Goal: Task Accomplishment & Management: Use online tool/utility

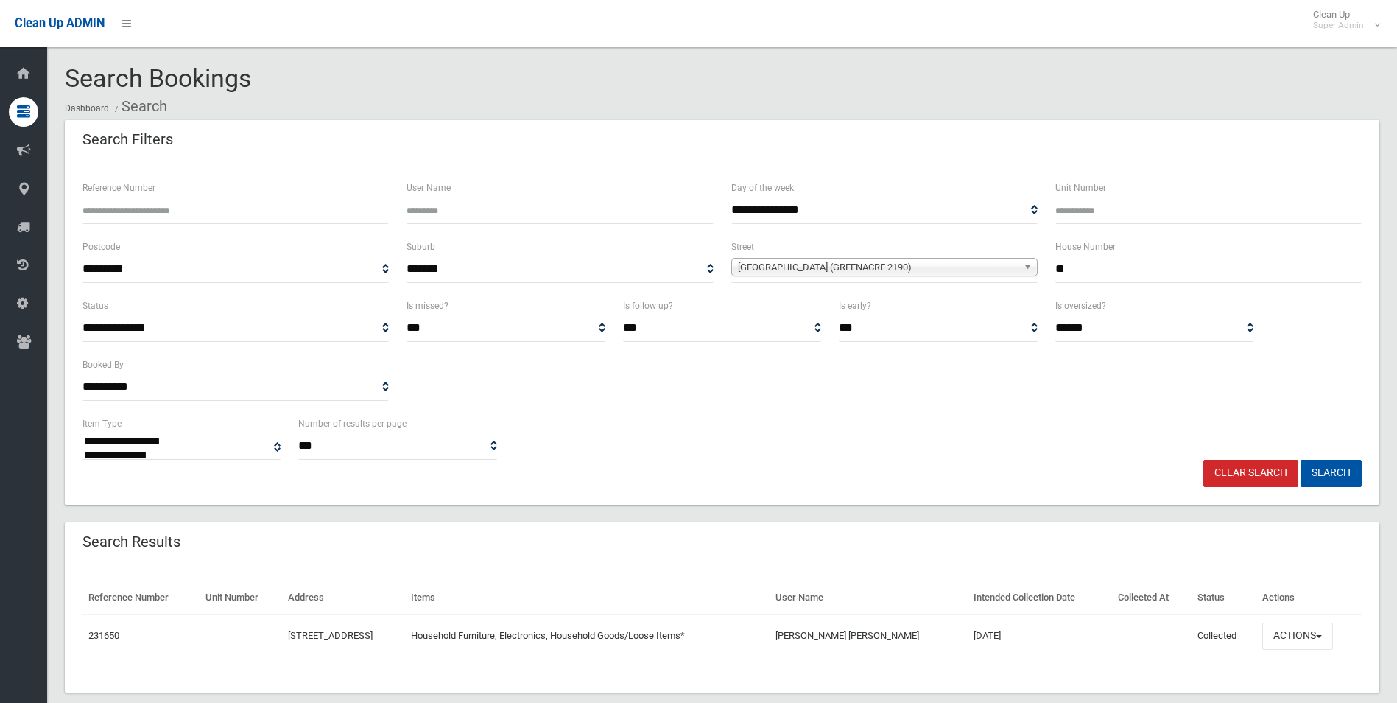
select select
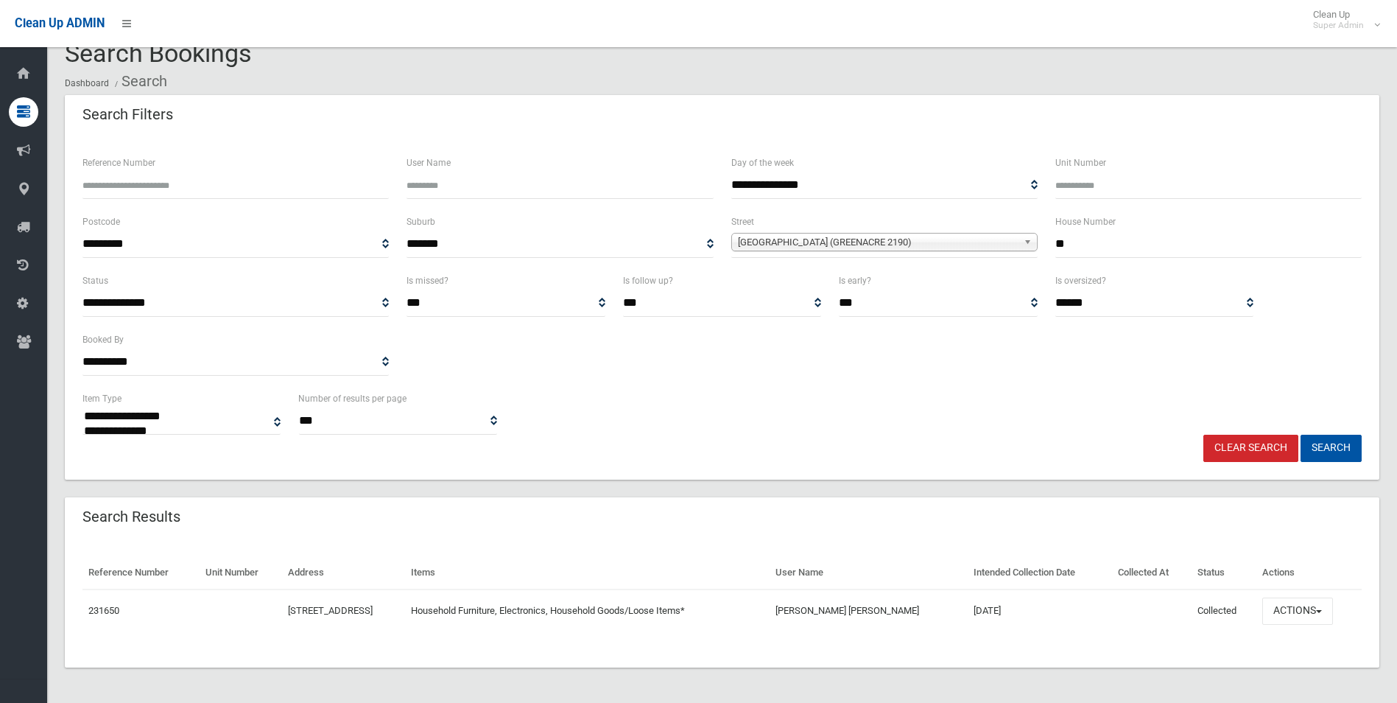
scroll to position [25, 0]
click at [1244, 449] on link "Clear Search" at bounding box center [1250, 448] width 95 height 27
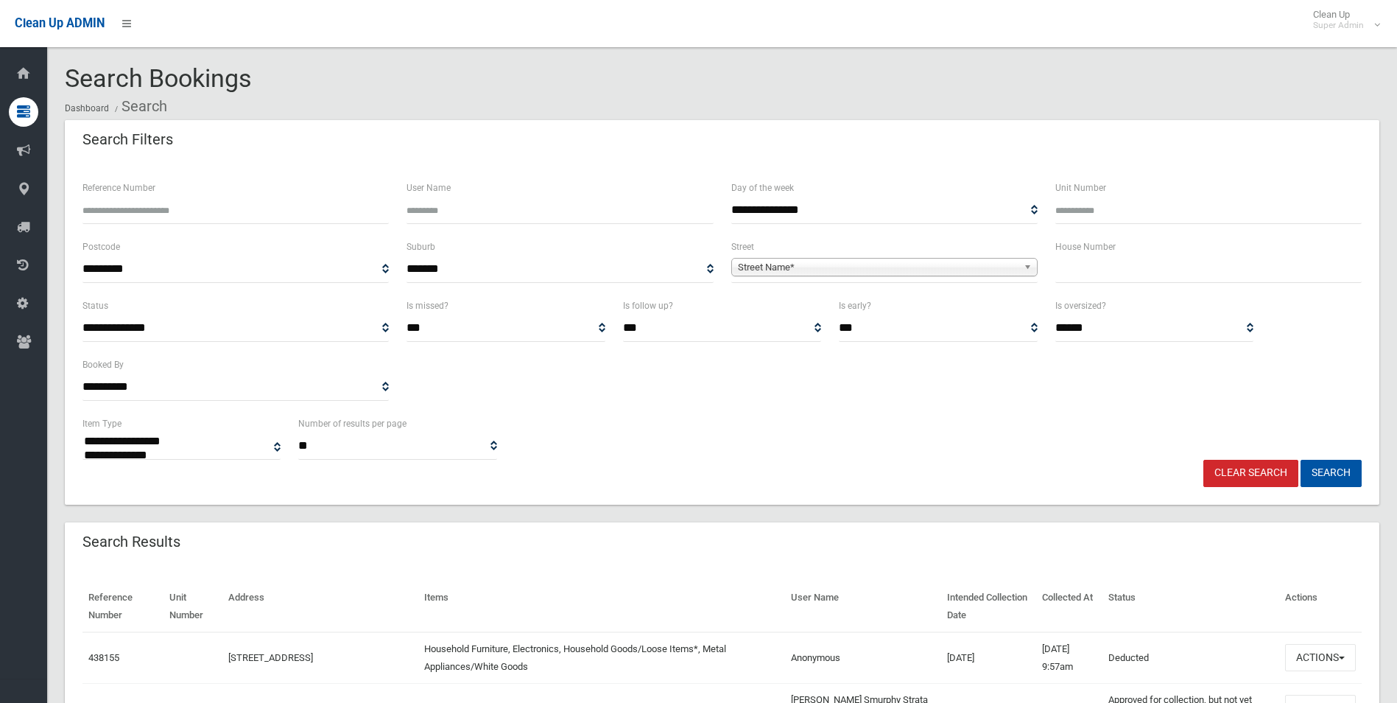
select select
click at [839, 269] on span "Street Name*" at bounding box center [878, 268] width 280 height 18
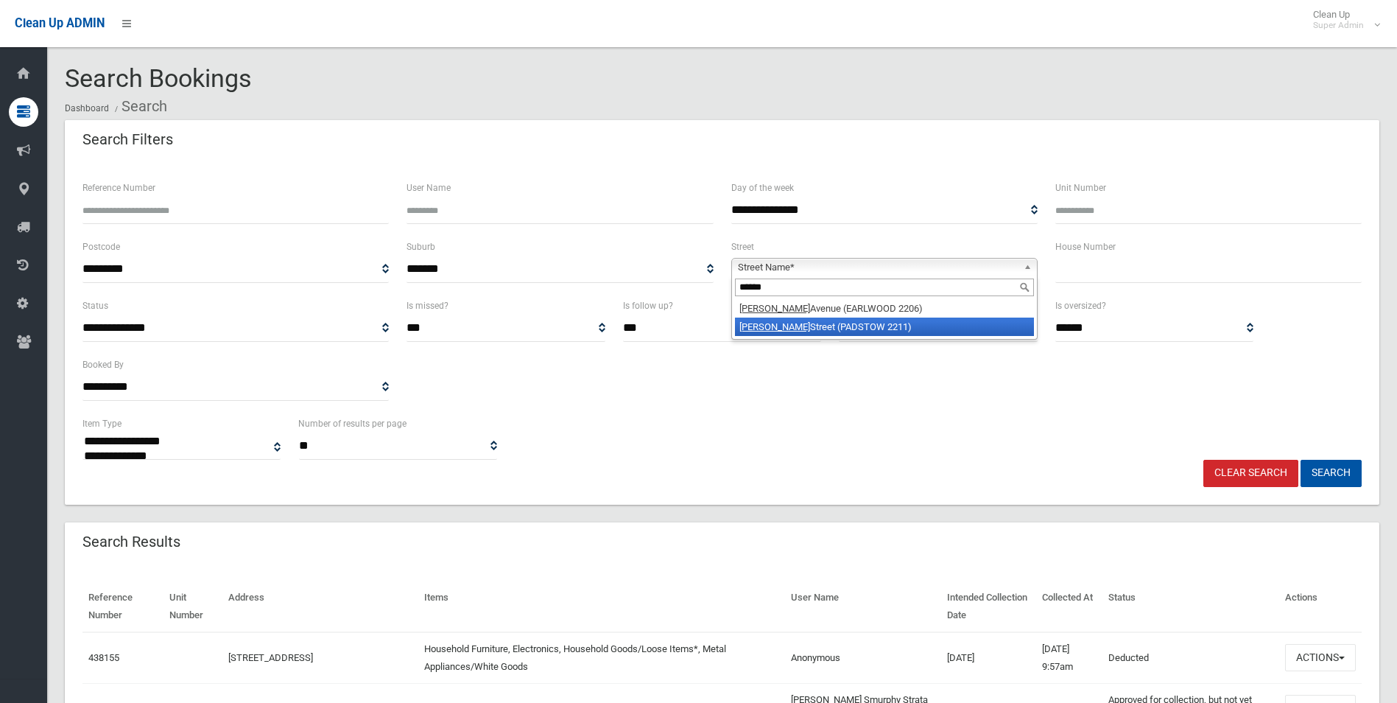
type input "******"
click at [821, 321] on li "Ronald Street (PADSTOW 2211)" at bounding box center [884, 326] width 299 height 18
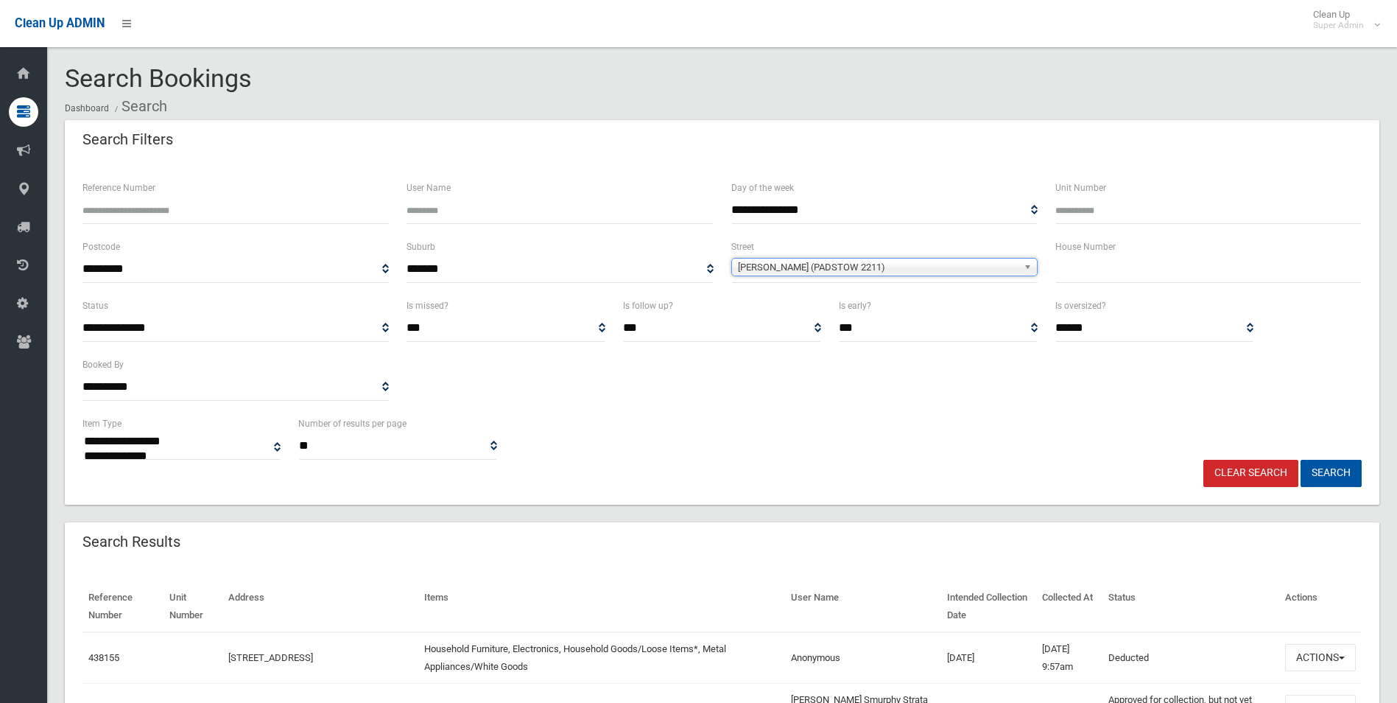
click at [1109, 270] on input "text" at bounding box center [1208, 269] width 306 height 27
type input "***"
click at [1301, 460] on button "Search" at bounding box center [1331, 473] width 61 height 27
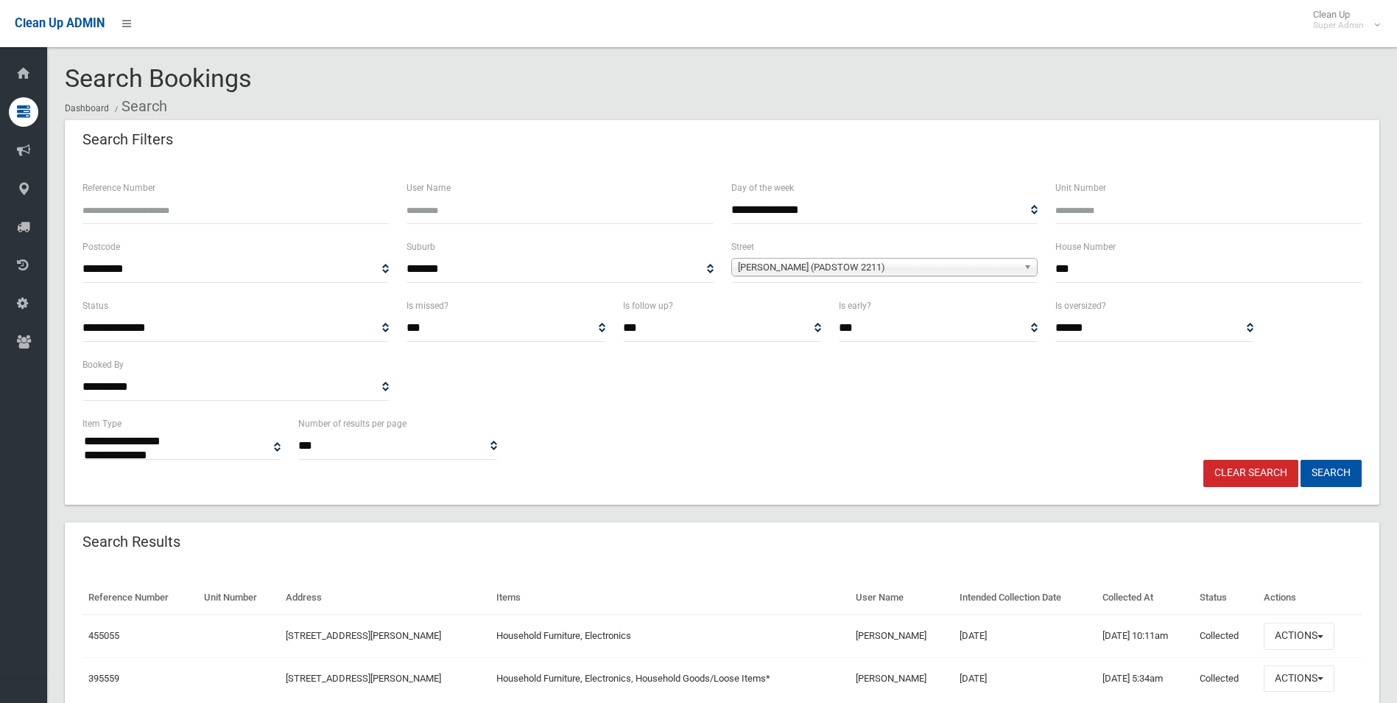
select select
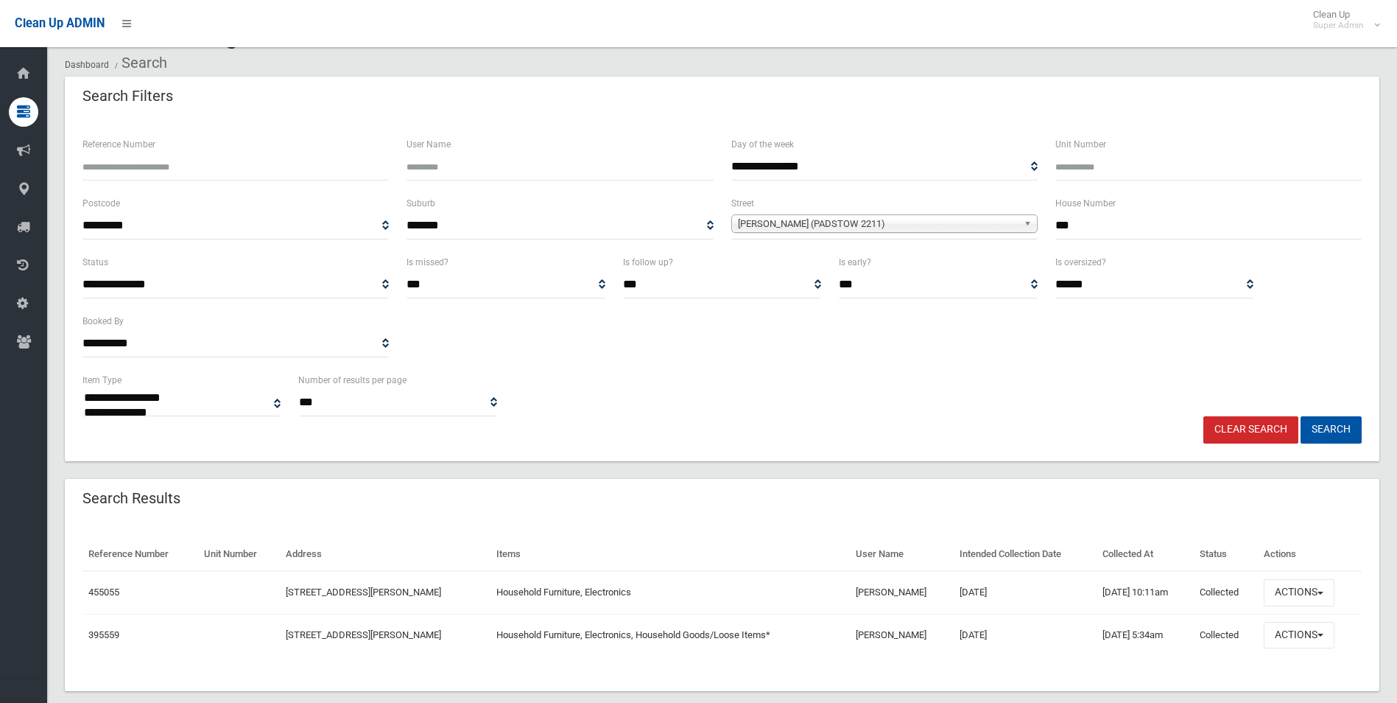
scroll to position [67, 0]
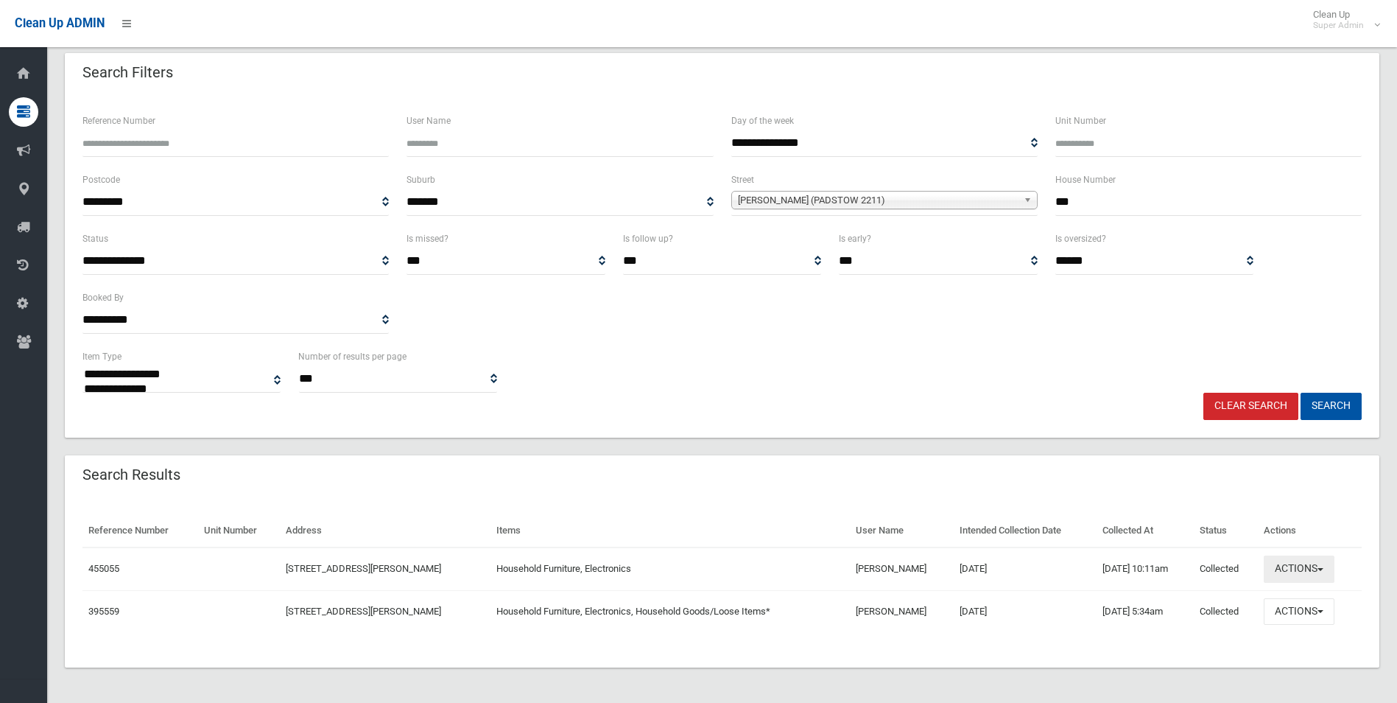
click at [1299, 571] on button "Actions" at bounding box center [1299, 568] width 71 height 27
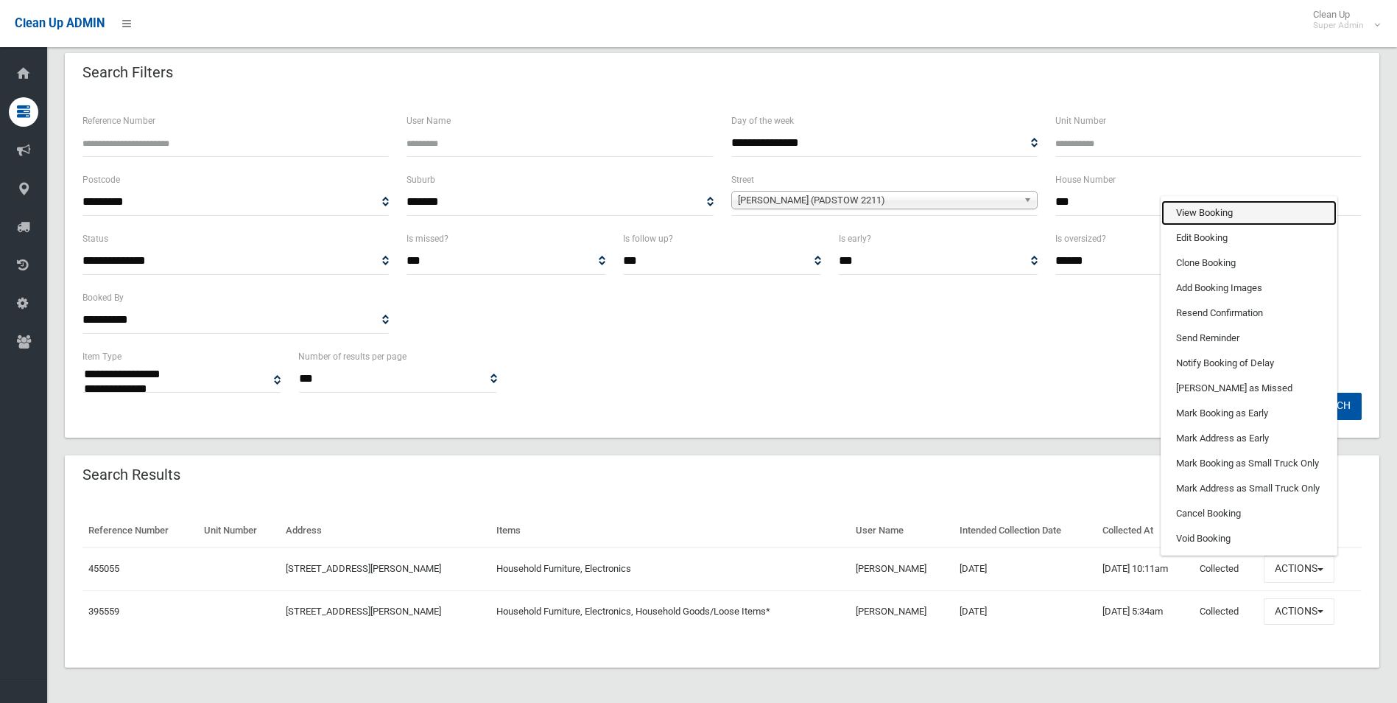
click at [1212, 214] on link "View Booking" at bounding box center [1249, 212] width 175 height 25
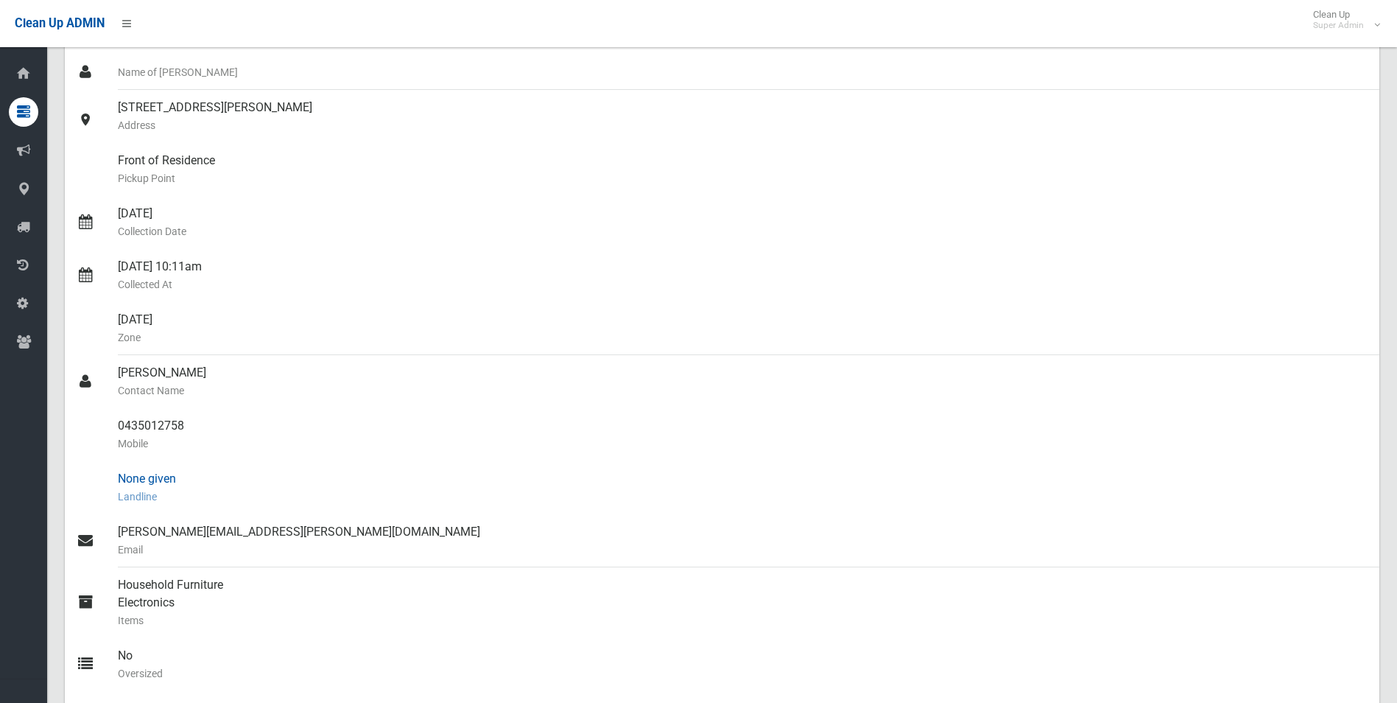
scroll to position [147, 0]
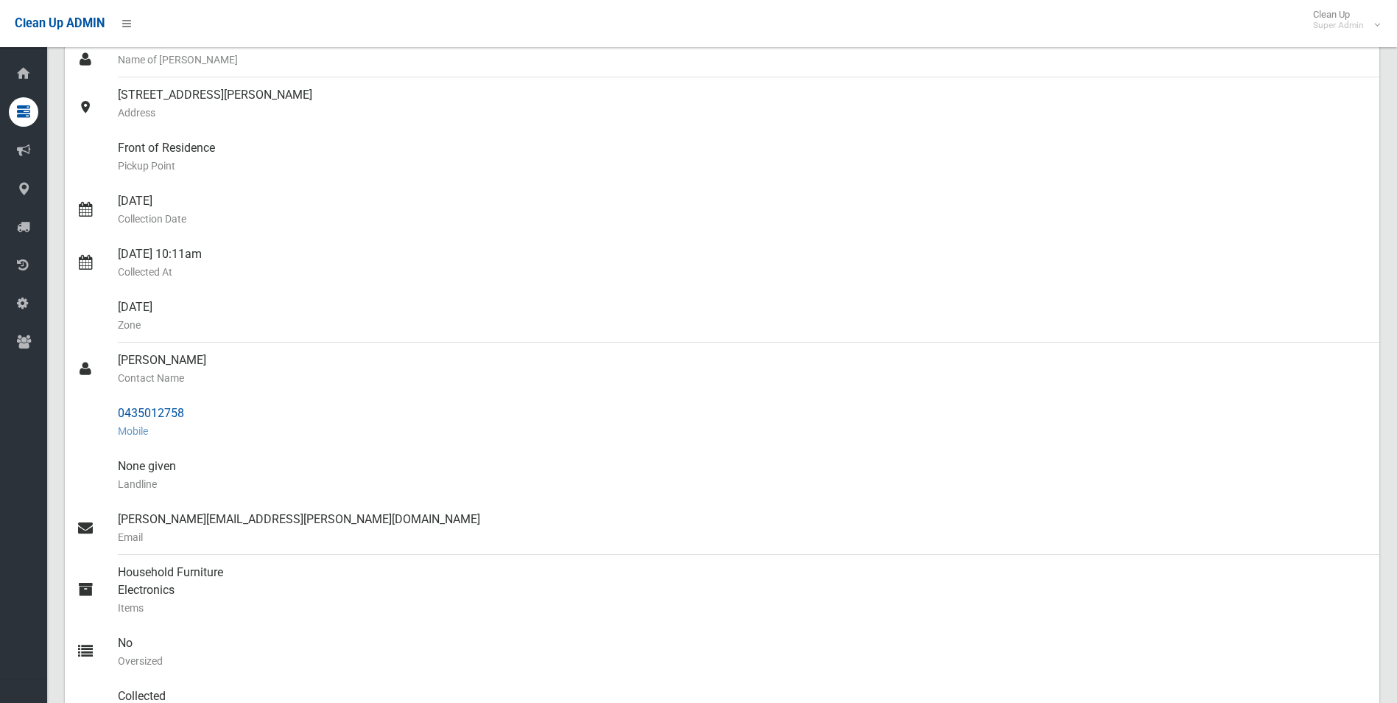
drag, startPoint x: 116, startPoint y: 410, endPoint x: 208, endPoint y: 411, distance: 91.3
click at [208, 411] on link "0435012758 Mobile" at bounding box center [722, 422] width 1315 height 53
drag, startPoint x: 208, startPoint y: 411, endPoint x: 141, endPoint y: 407, distance: 66.4
copy link "0435012758"
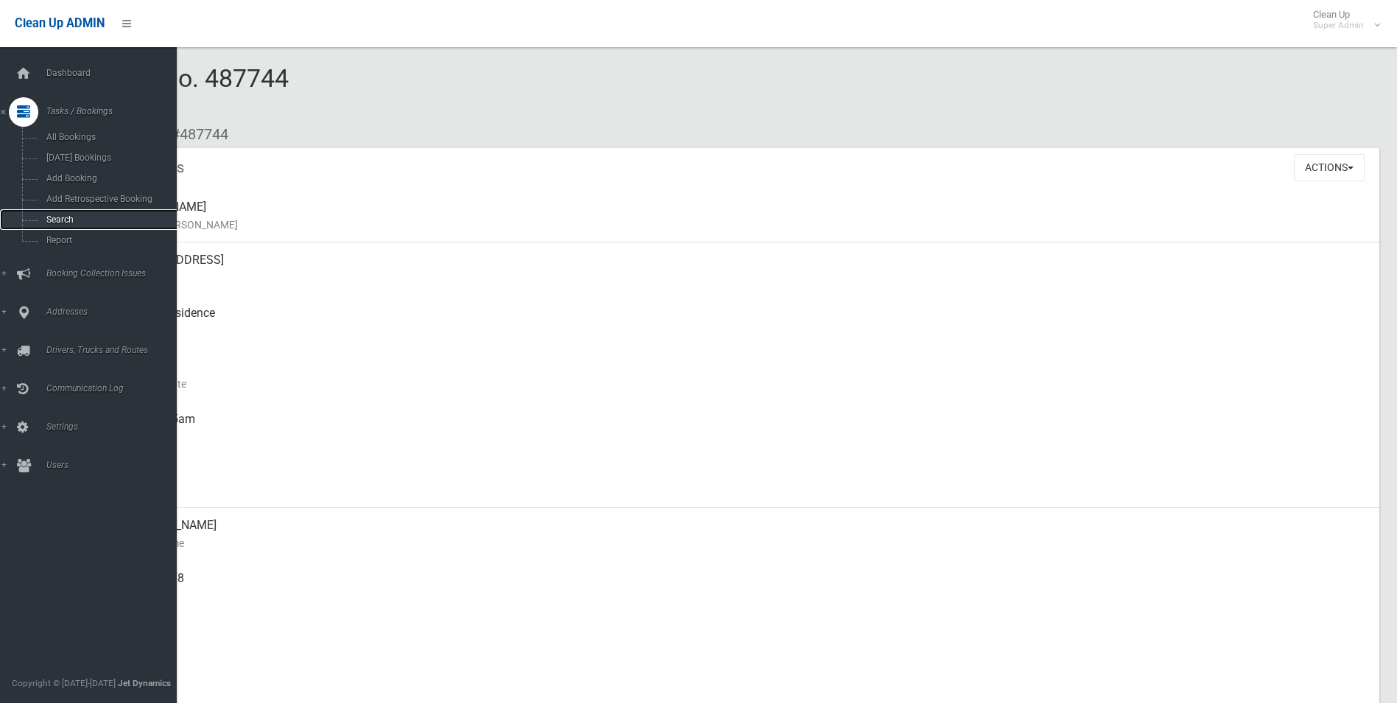
drag, startPoint x: 64, startPoint y: 221, endPoint x: 99, endPoint y: 228, distance: 35.4
click at [64, 221] on span "Search" at bounding box center [108, 219] width 133 height 10
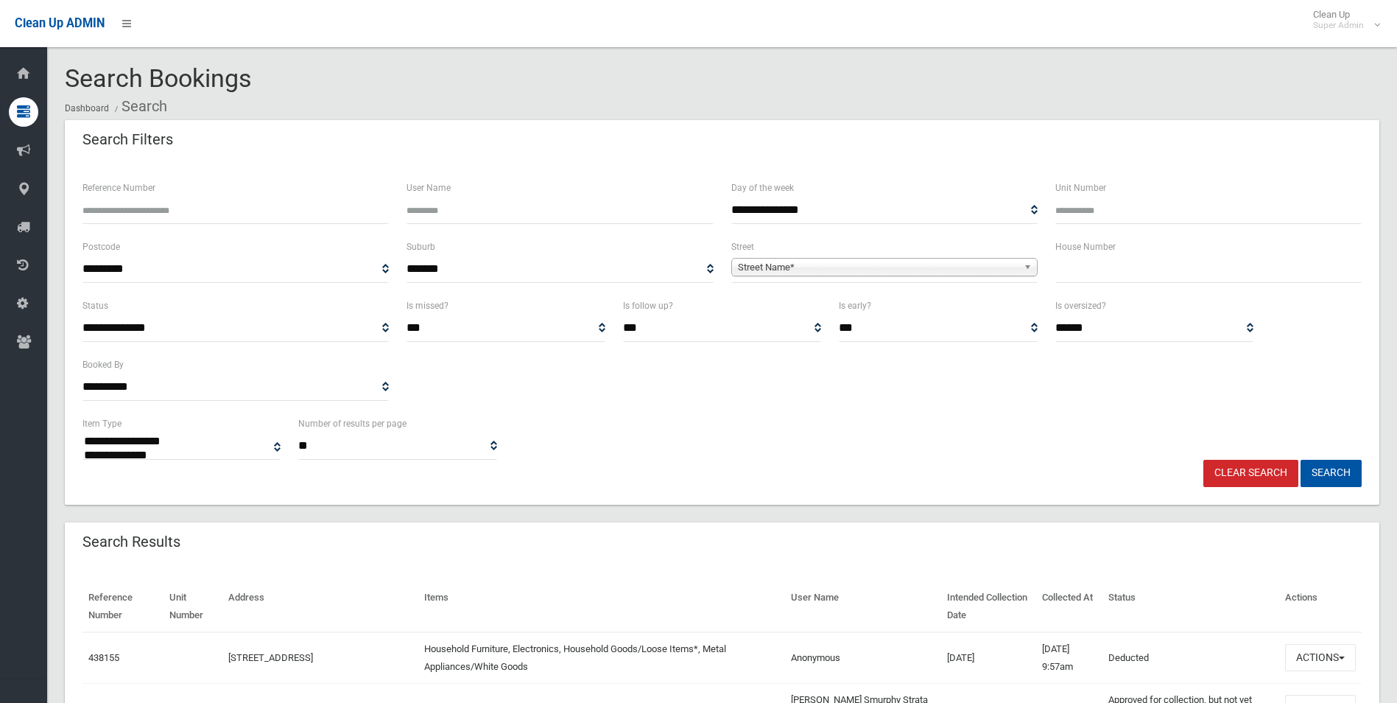
select select
click at [281, 213] on input "Reference Number" at bounding box center [235, 210] width 306 height 27
type input "******"
click at [1301, 460] on button "Search" at bounding box center [1331, 473] width 61 height 27
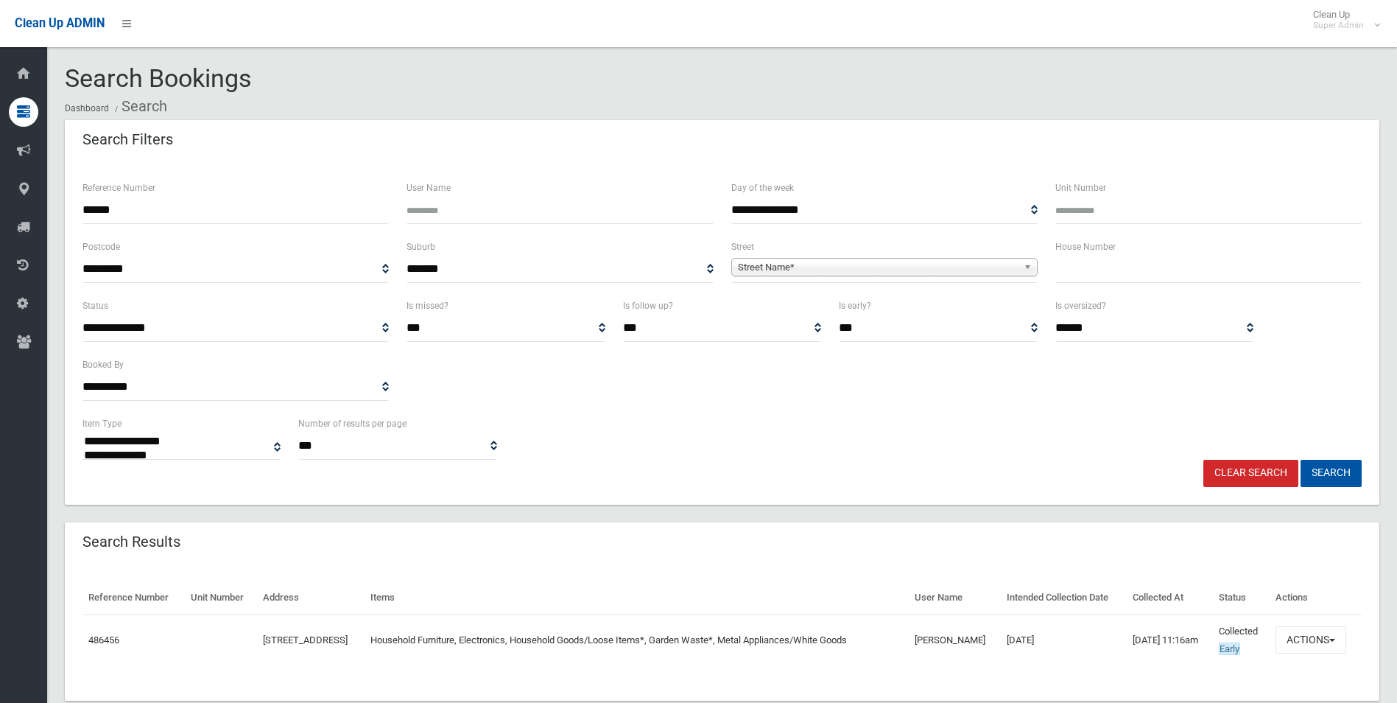
select select
click at [1314, 639] on button "Actions" at bounding box center [1311, 639] width 71 height 27
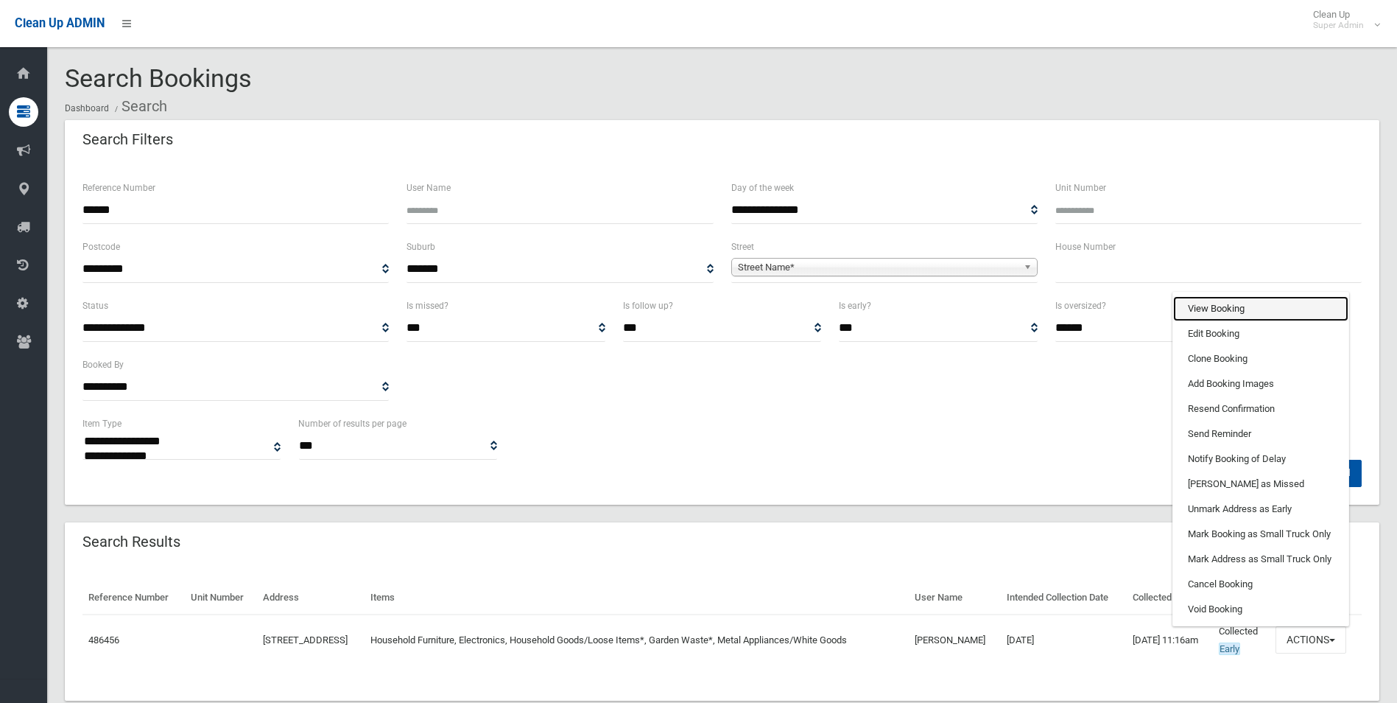
click at [1226, 302] on link "View Booking" at bounding box center [1260, 308] width 175 height 25
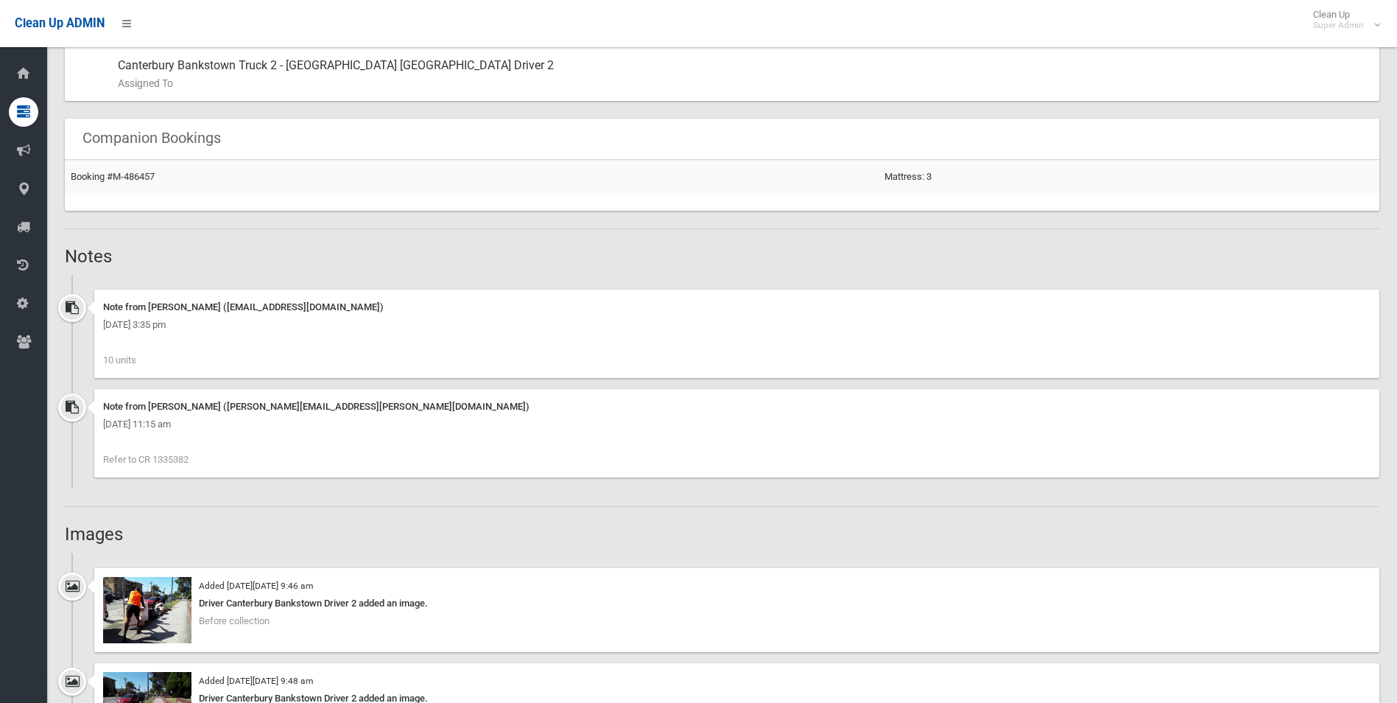
scroll to position [1105, 0]
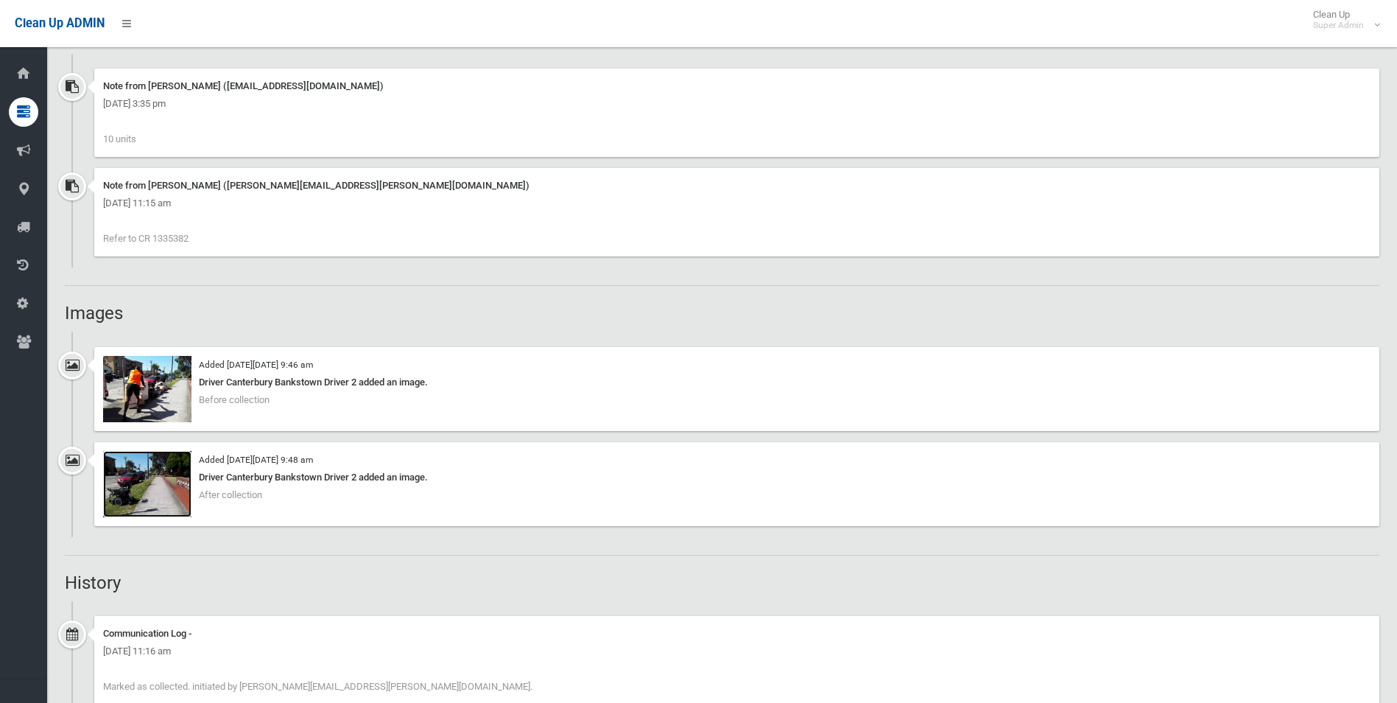
click at [164, 499] on img at bounding box center [147, 484] width 88 height 66
